Goal: Task Accomplishment & Management: Use online tool/utility

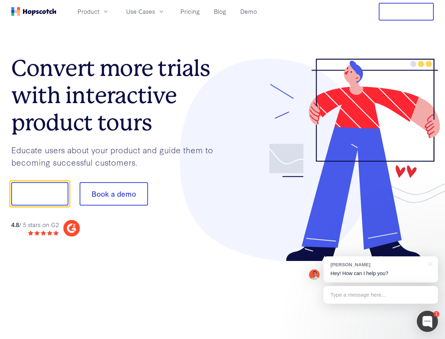
click at [223, 169] on div at bounding box center [329, 160] width 212 height 203
click at [99, 11] on span "Product" at bounding box center [89, 11] width 22 height 9
click at [155, 11] on span "Use Cases" at bounding box center [140, 11] width 29 height 9
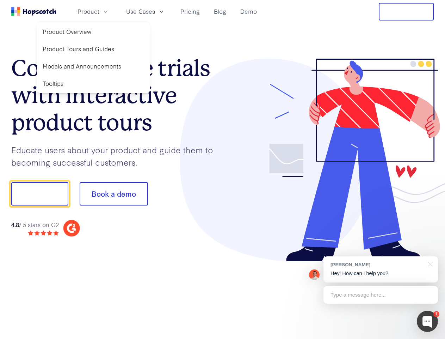
click at [407, 12] on button "Free Trial" at bounding box center [406, 12] width 55 height 18
click at [40, 194] on button "Show me!" at bounding box center [39, 193] width 57 height 23
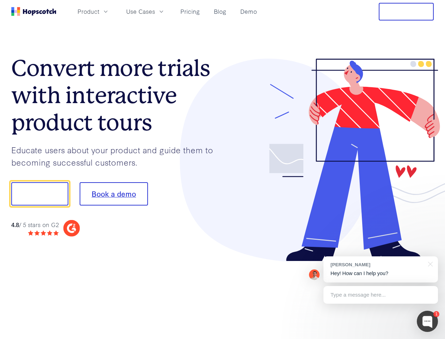
click at [114, 194] on button "Book a demo" at bounding box center [114, 193] width 68 height 23
click at [428, 321] on div at bounding box center [427, 320] width 21 height 21
click at [381, 269] on div "[PERSON_NAME] Hey! How can I help you?" at bounding box center [381, 269] width 115 height 26
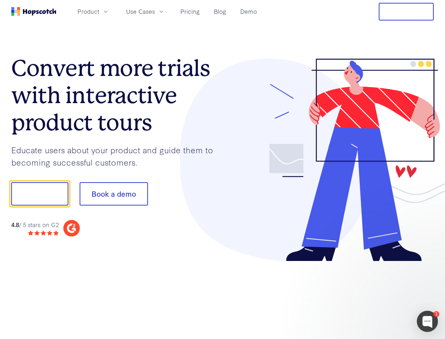
click at [430, 263] on div at bounding box center [372, 192] width 132 height 235
click at [381, 294] on div at bounding box center [372, 192] width 132 height 235
